Goal: Transaction & Acquisition: Obtain resource

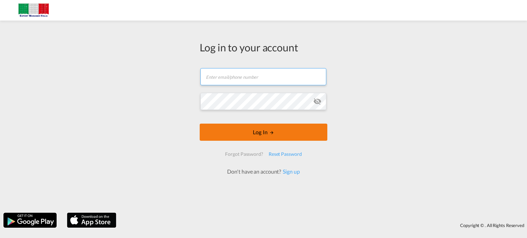
type input "[EMAIL_ADDRESS][PERSON_NAME][PERSON_NAME][DOMAIN_NAME]"
click at [247, 128] on button "Log In" at bounding box center [264, 132] width 128 height 17
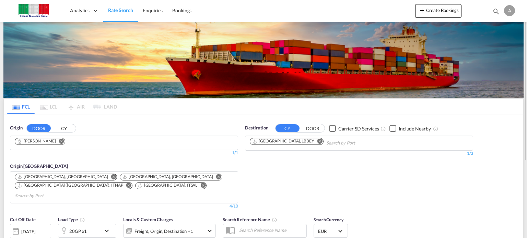
drag, startPoint x: 40, startPoint y: 141, endPoint x: 61, endPoint y: 143, distance: 21.0
click at [59, 141] on md-icon "Remove" at bounding box center [61, 141] width 5 height 5
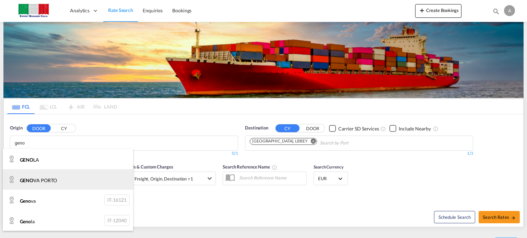
type input "geno"
click at [66, 176] on div "GENO [GEOGRAPHIC_DATA] PORTO IT-" at bounding box center [68, 180] width 130 height 21
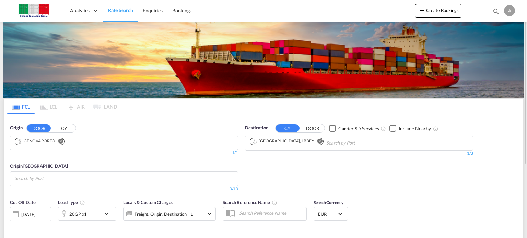
click at [67, 129] on button "CY" at bounding box center [64, 129] width 24 height 8
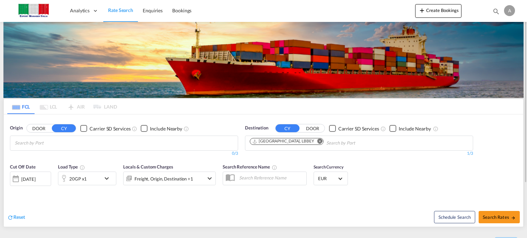
click at [73, 142] on body "Analytics Dashboard Rate Search Enquiries Bookings Analytics" at bounding box center [263, 119] width 527 height 238
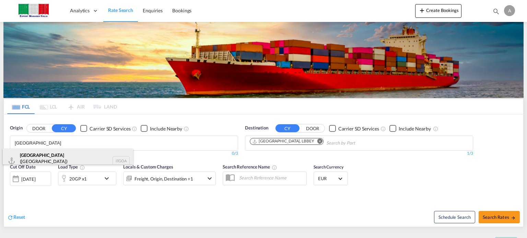
type input "[GEOGRAPHIC_DATA]"
click at [49, 155] on div "[GEOGRAPHIC_DATA] ([GEOGRAPHIC_DATA]) [GEOGRAPHIC_DATA] ITGOA" at bounding box center [68, 161] width 130 height 25
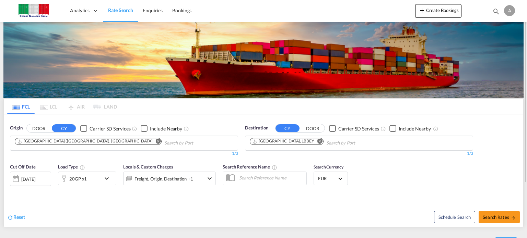
click at [317, 141] on md-icon "Remove" at bounding box center [319, 141] width 5 height 5
click at [288, 143] on body "Analytics Dashboard Rate Search Enquiries Bookings Analytics" at bounding box center [263, 119] width 527 height 238
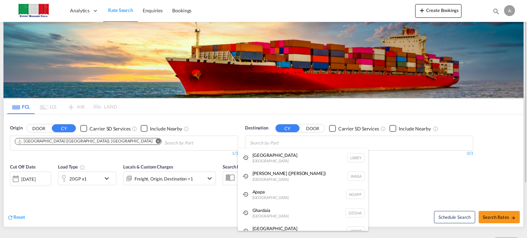
type input "b"
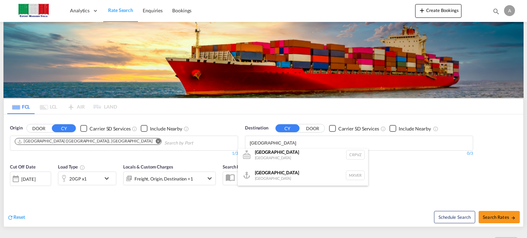
scroll to position [4, 0]
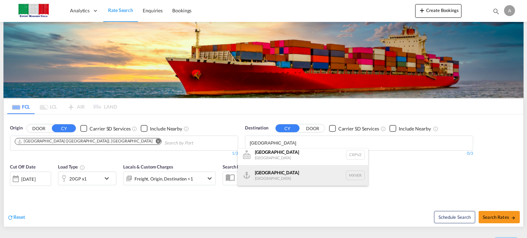
type input "[GEOGRAPHIC_DATA]"
click at [273, 179] on div "[GEOGRAPHIC_DATA] [GEOGRAPHIC_DATA] MXVER" at bounding box center [303, 175] width 130 height 21
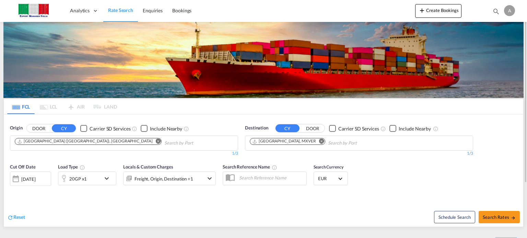
scroll to position [69, 0]
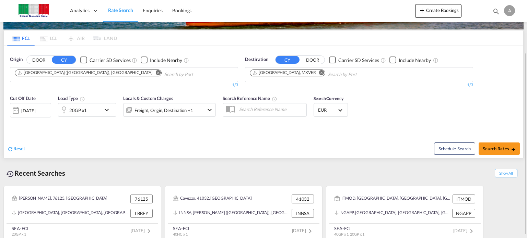
click at [97, 109] on div "20GP x1" at bounding box center [79, 110] width 43 height 14
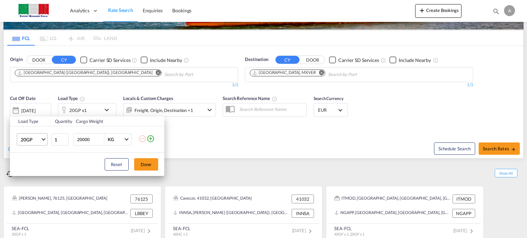
click at [42, 141] on md-select-value "20GP" at bounding box center [33, 140] width 27 height 12
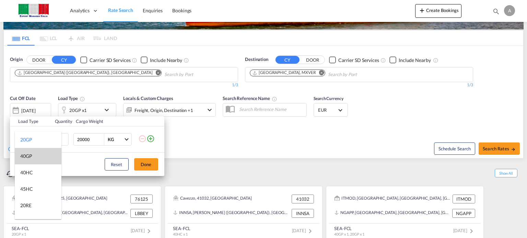
click at [35, 159] on md-option "40GP" at bounding box center [38, 156] width 47 height 16
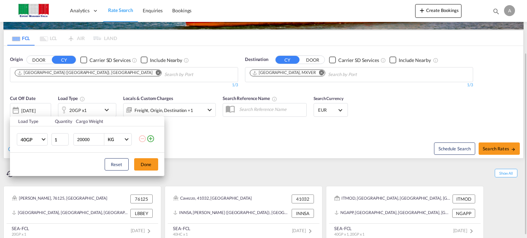
click at [232, 144] on div "Load Type Quantity Cargo Weight 40GP 1 20000 KG KG Load type addition is restri…" at bounding box center [263, 119] width 527 height 238
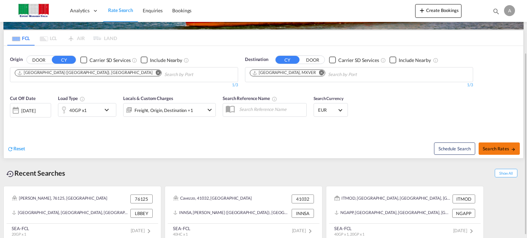
click at [502, 147] on span "Search Rates" at bounding box center [499, 148] width 33 height 5
type input "ITGOA to MXVER / [DATE]"
